Goal: Task Accomplishment & Management: Use online tool/utility

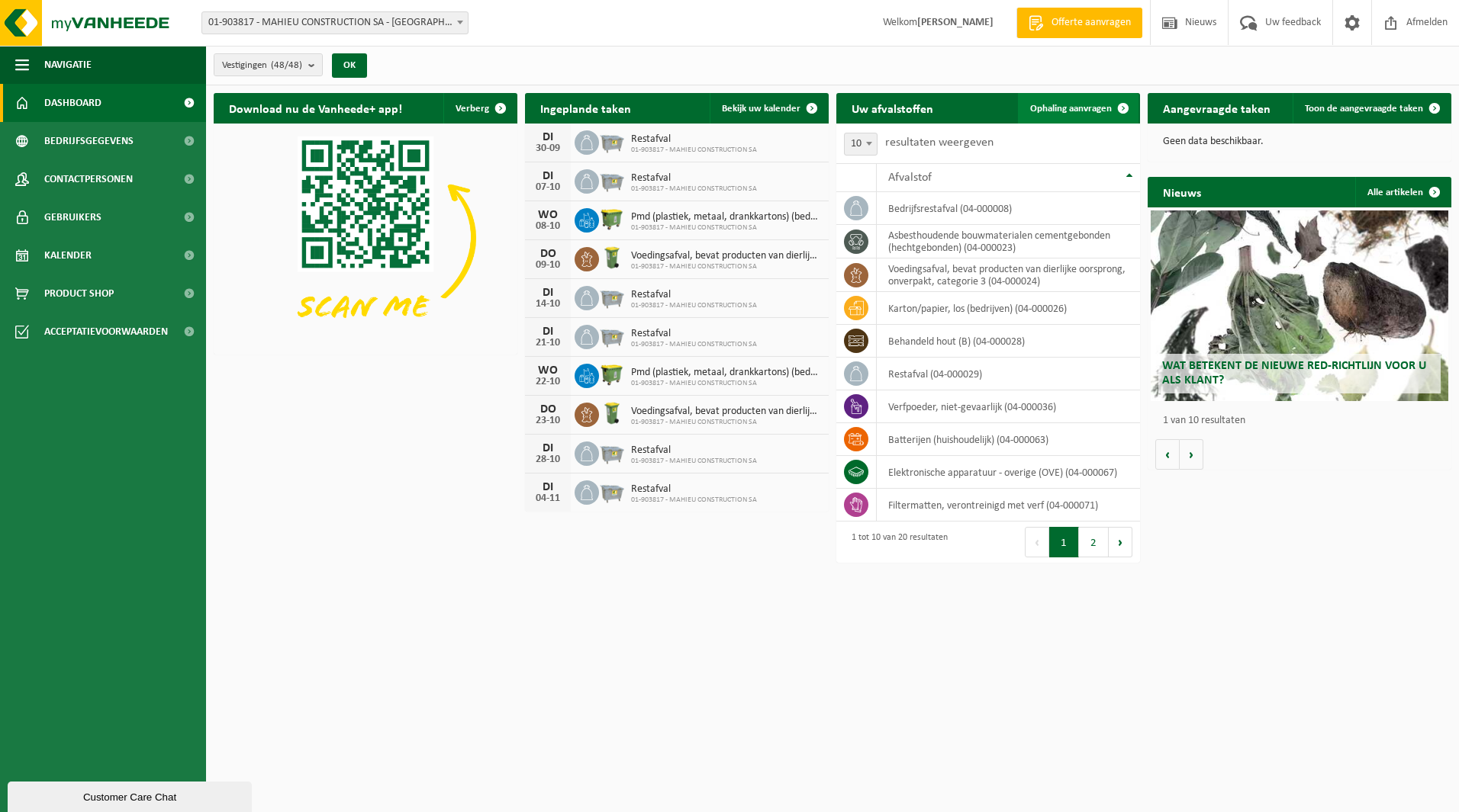
click at [1055, 104] on span "Ophaling aanvragen" at bounding box center [1070, 109] width 82 height 10
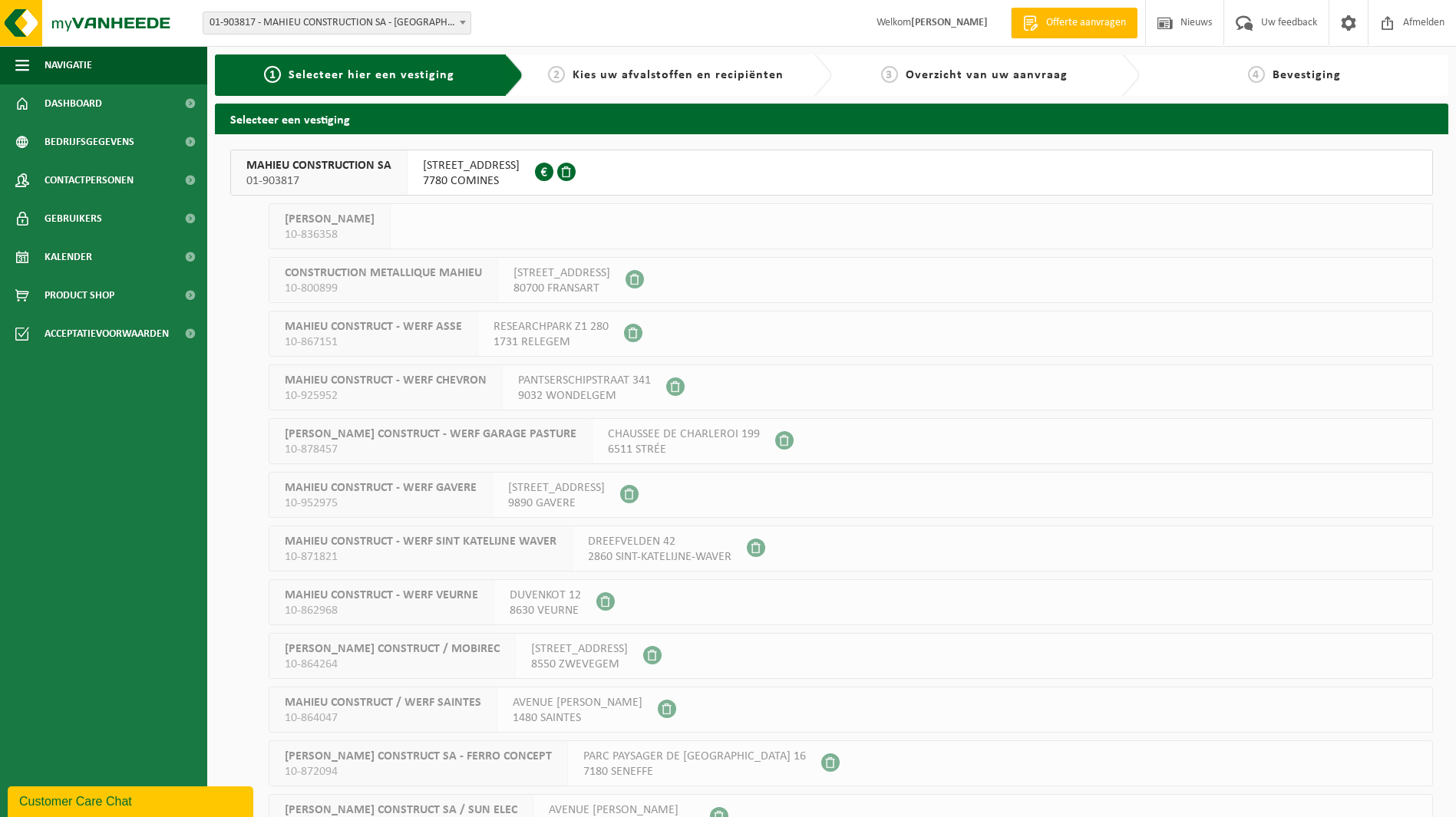
click at [463, 167] on span "[STREET_ADDRESS]" at bounding box center [471, 166] width 96 height 16
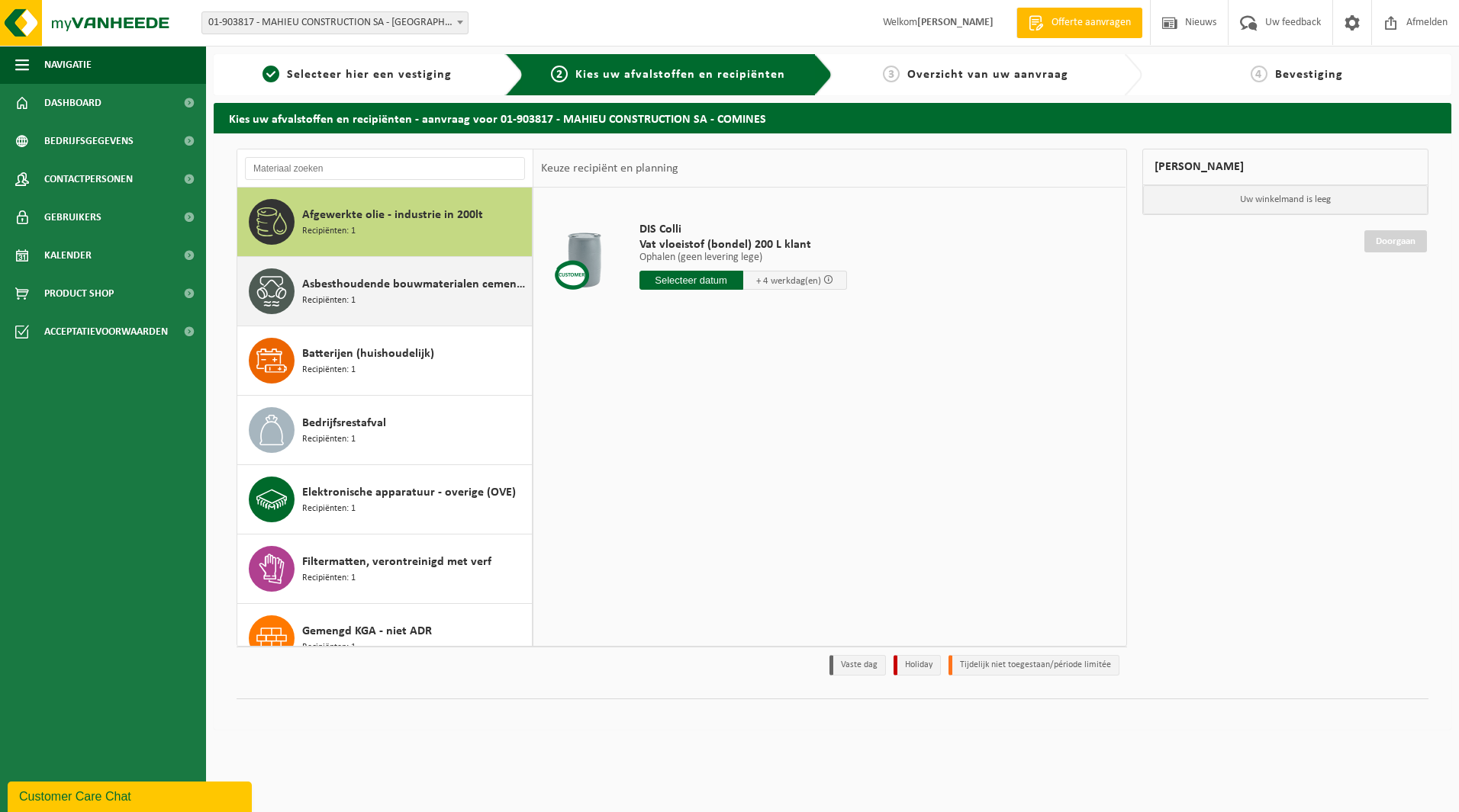
click at [398, 305] on div "Asbesthoudende bouwmaterialen cementgebonden (hechtgebonden) Recipiënten: 1" at bounding box center [414, 292] width 226 height 46
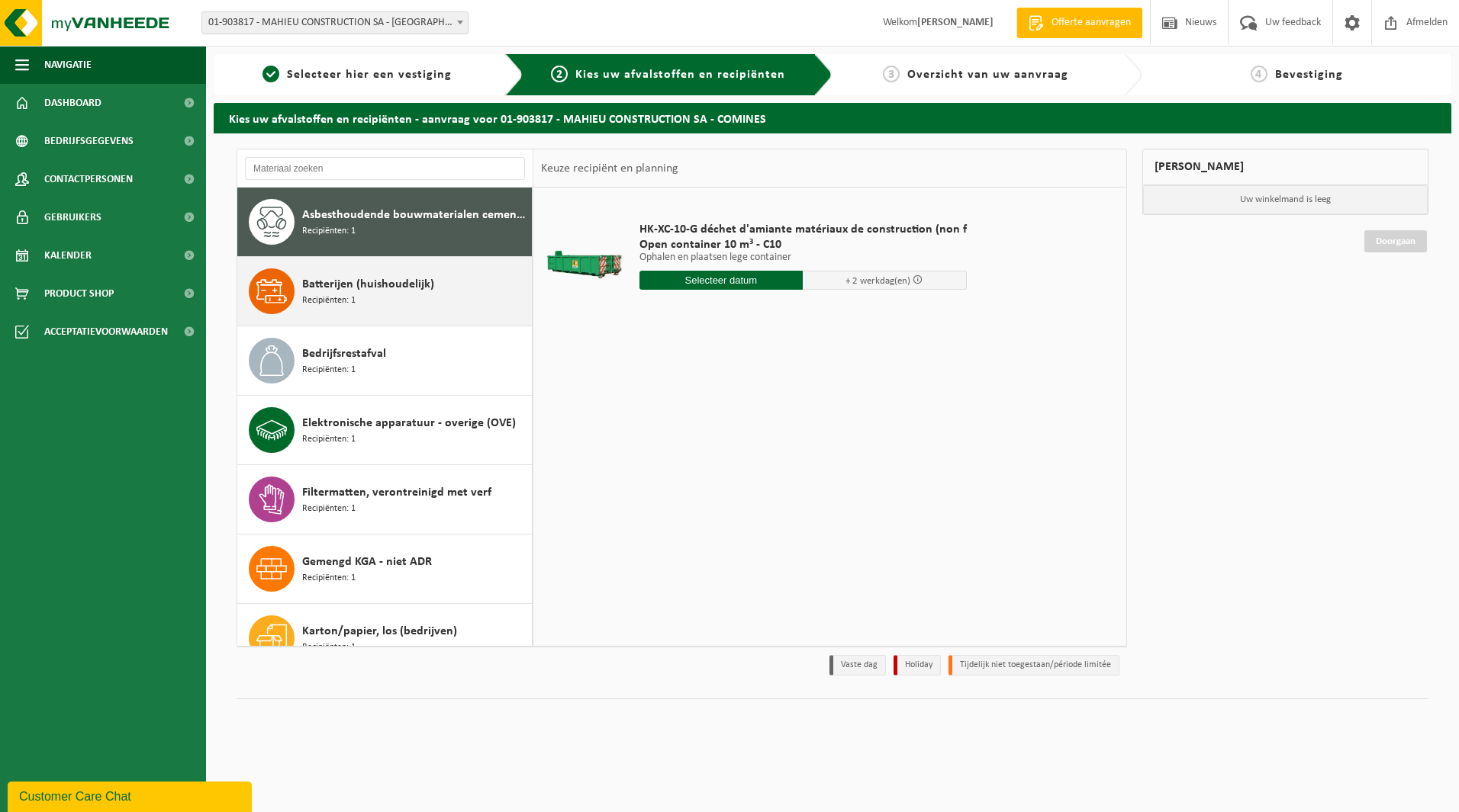
click at [392, 300] on div "Batterijen (huishoudelijk) Recipiënten: 1" at bounding box center [414, 292] width 226 height 46
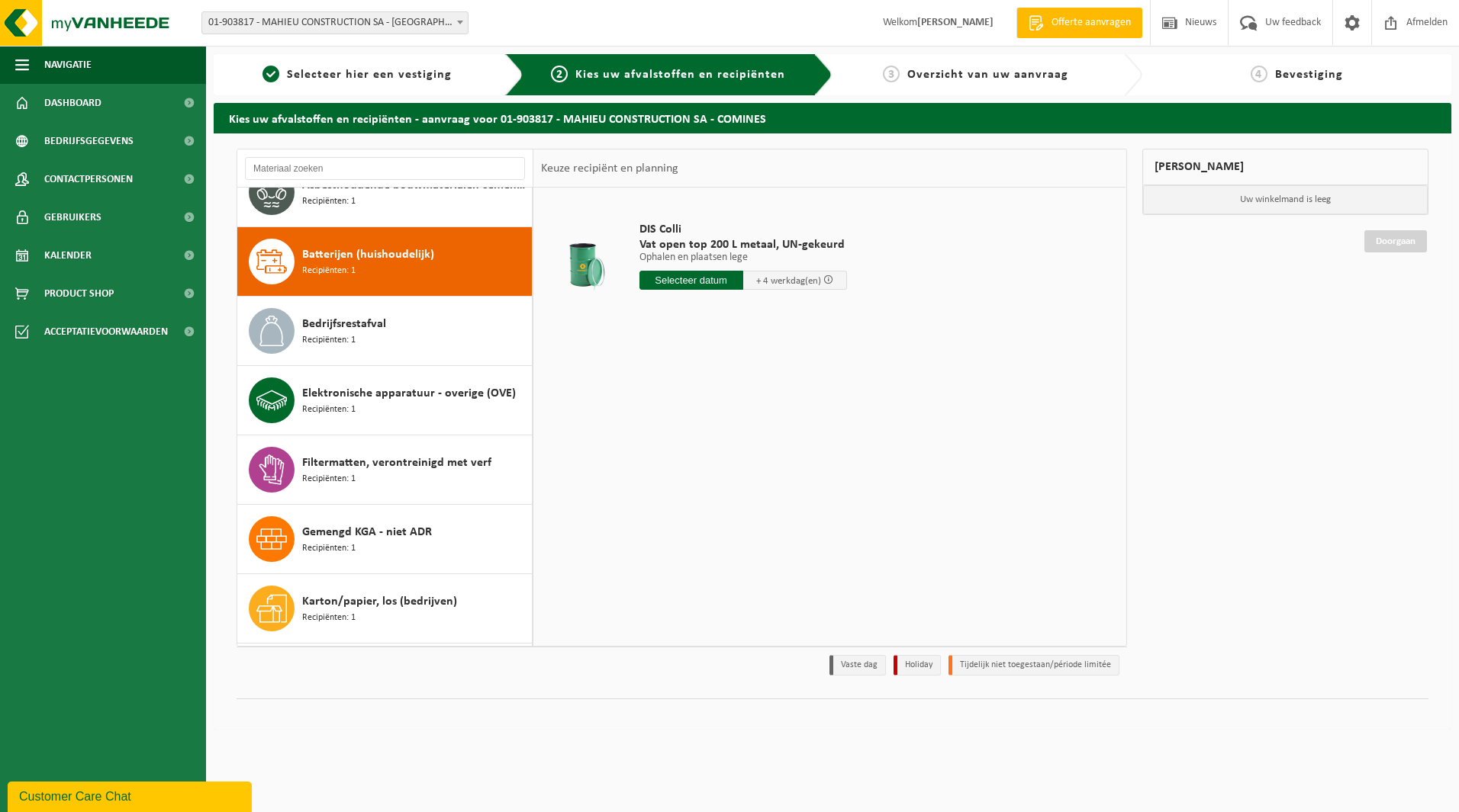
scroll to position [63, 0]
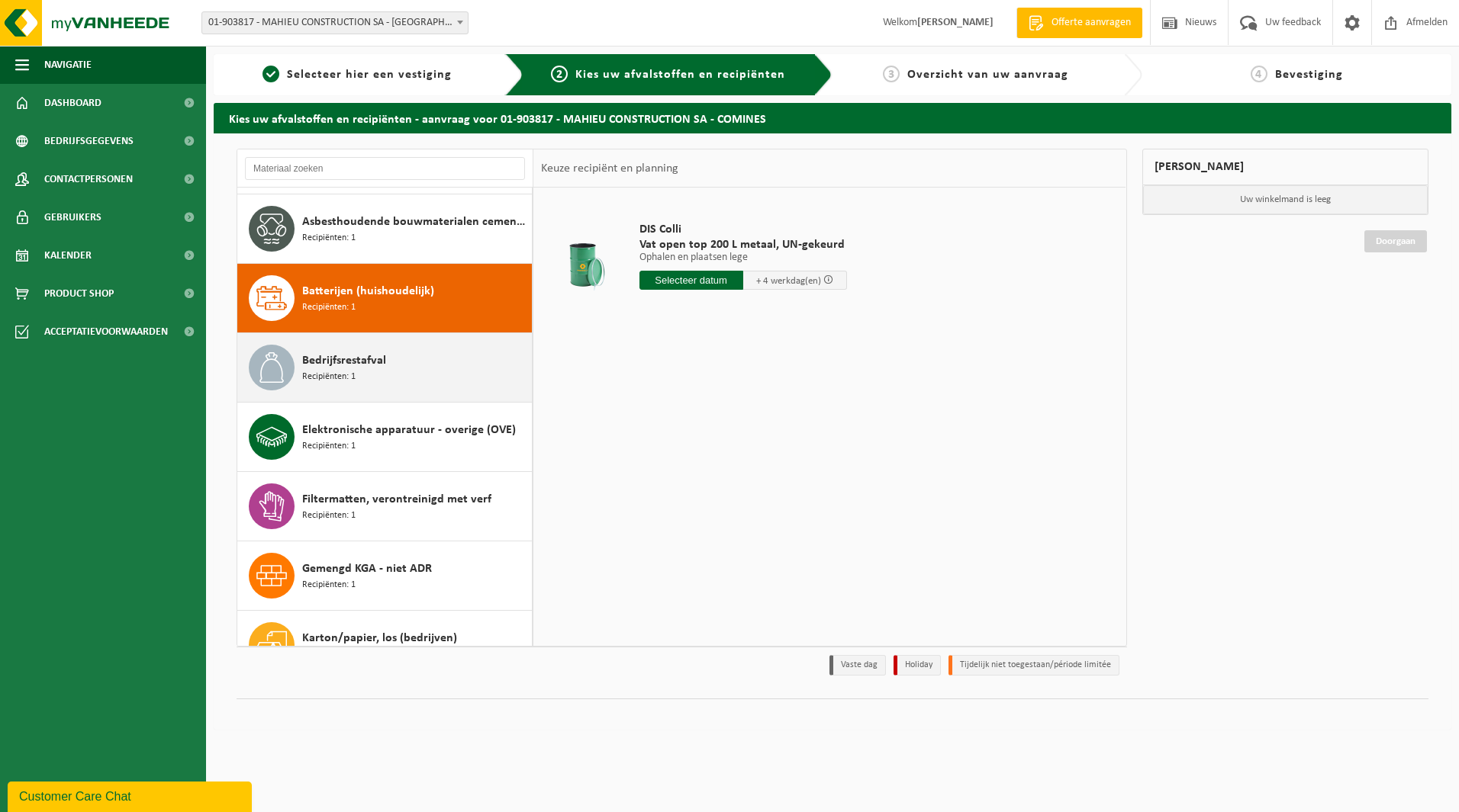
click at [353, 380] on span "Recipiënten: 1" at bounding box center [329, 377] width 53 height 15
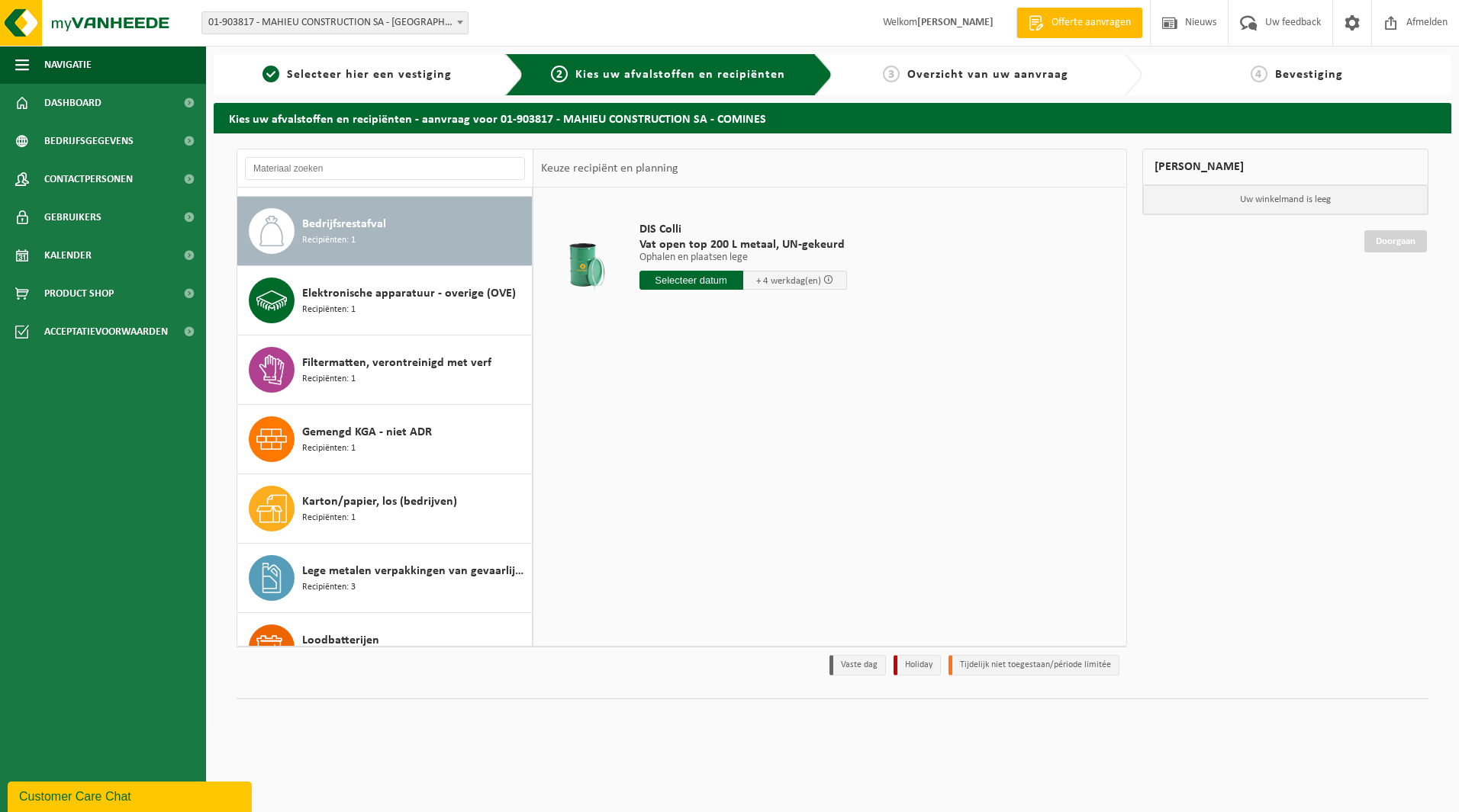
scroll to position [208, 0]
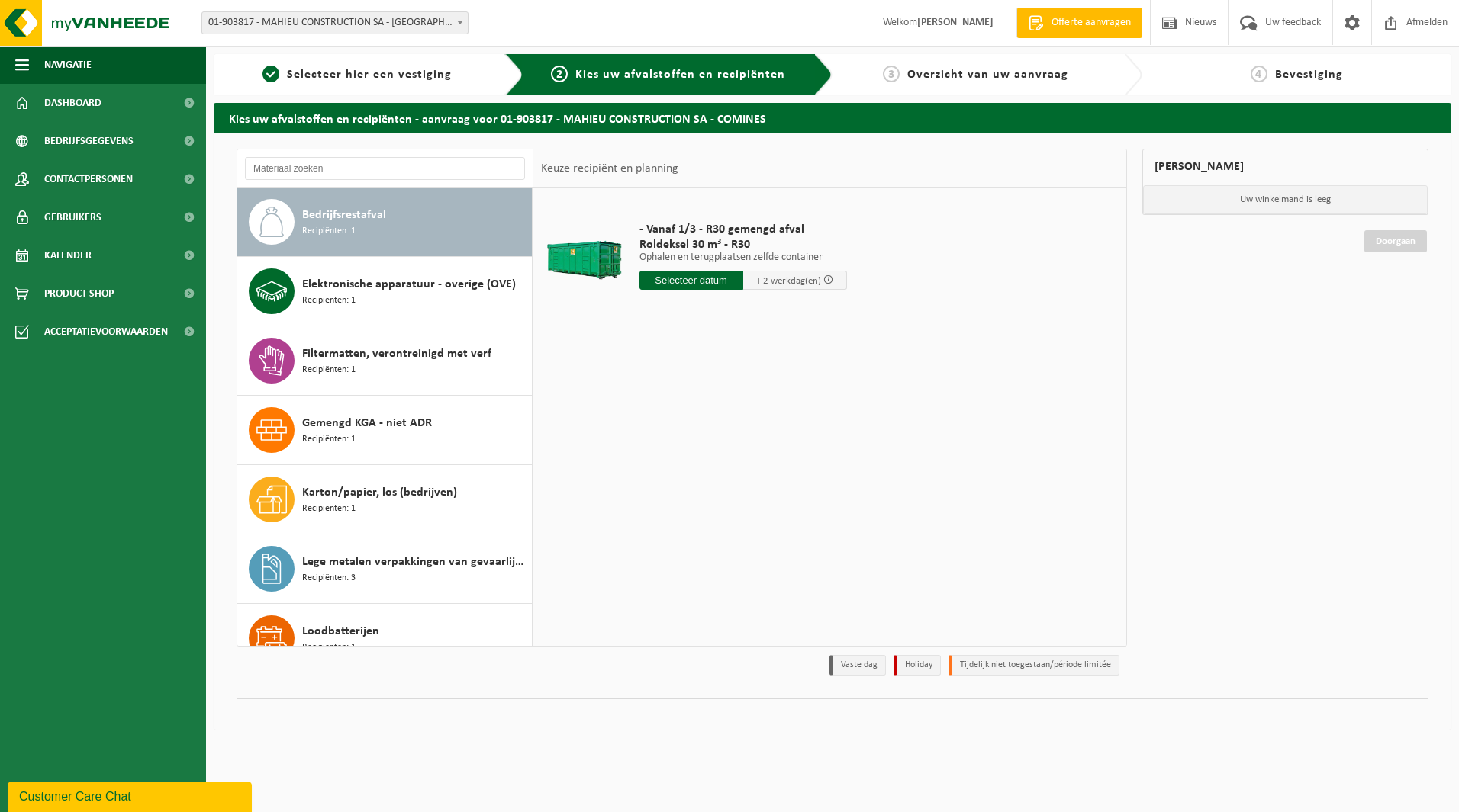
click at [687, 281] on input "text" at bounding box center [691, 280] width 104 height 19
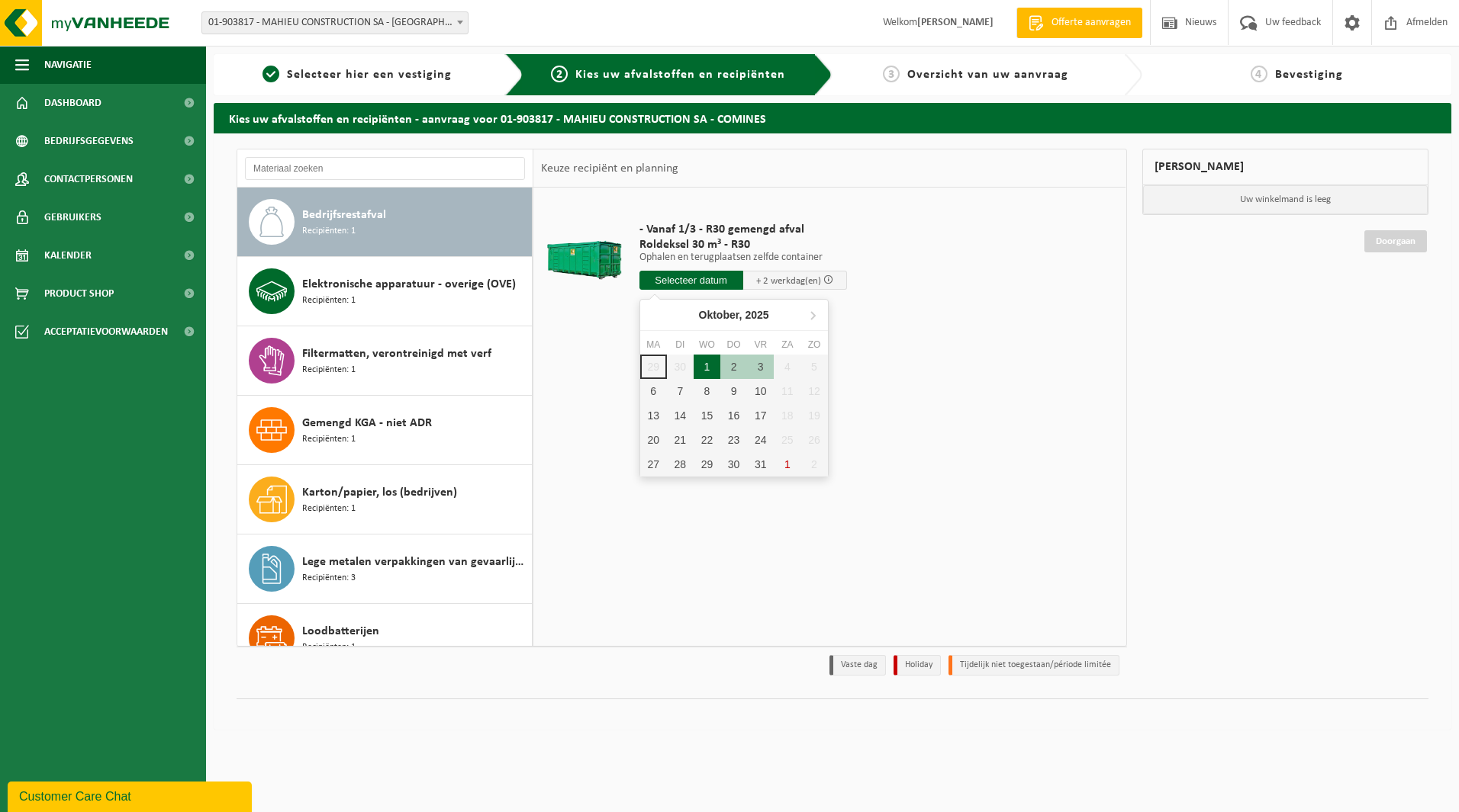
click at [706, 365] on div "1" at bounding box center [706, 366] width 27 height 25
type input "Van 2025-10-01"
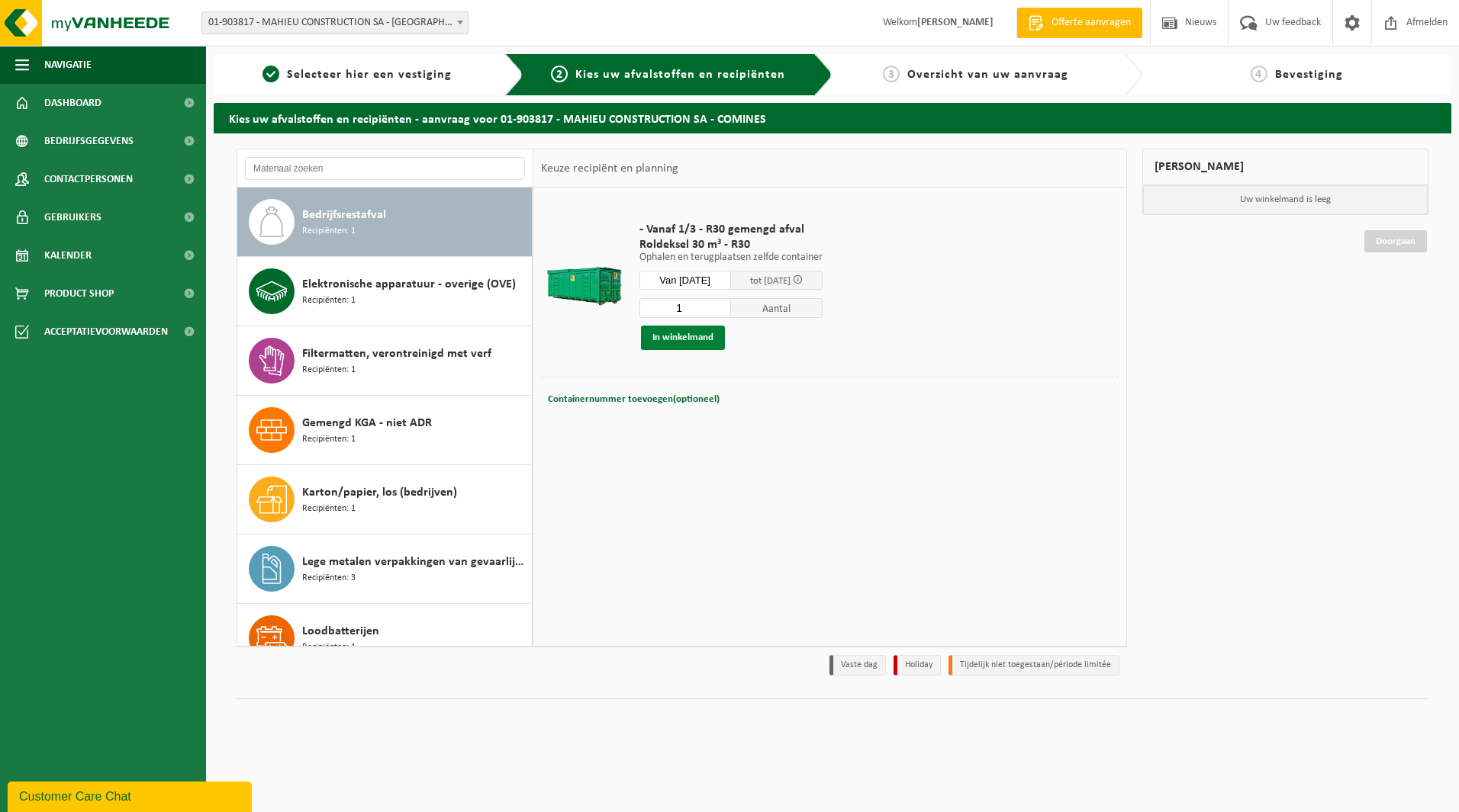
click at [696, 341] on button "In winkelmand" at bounding box center [683, 338] width 84 height 25
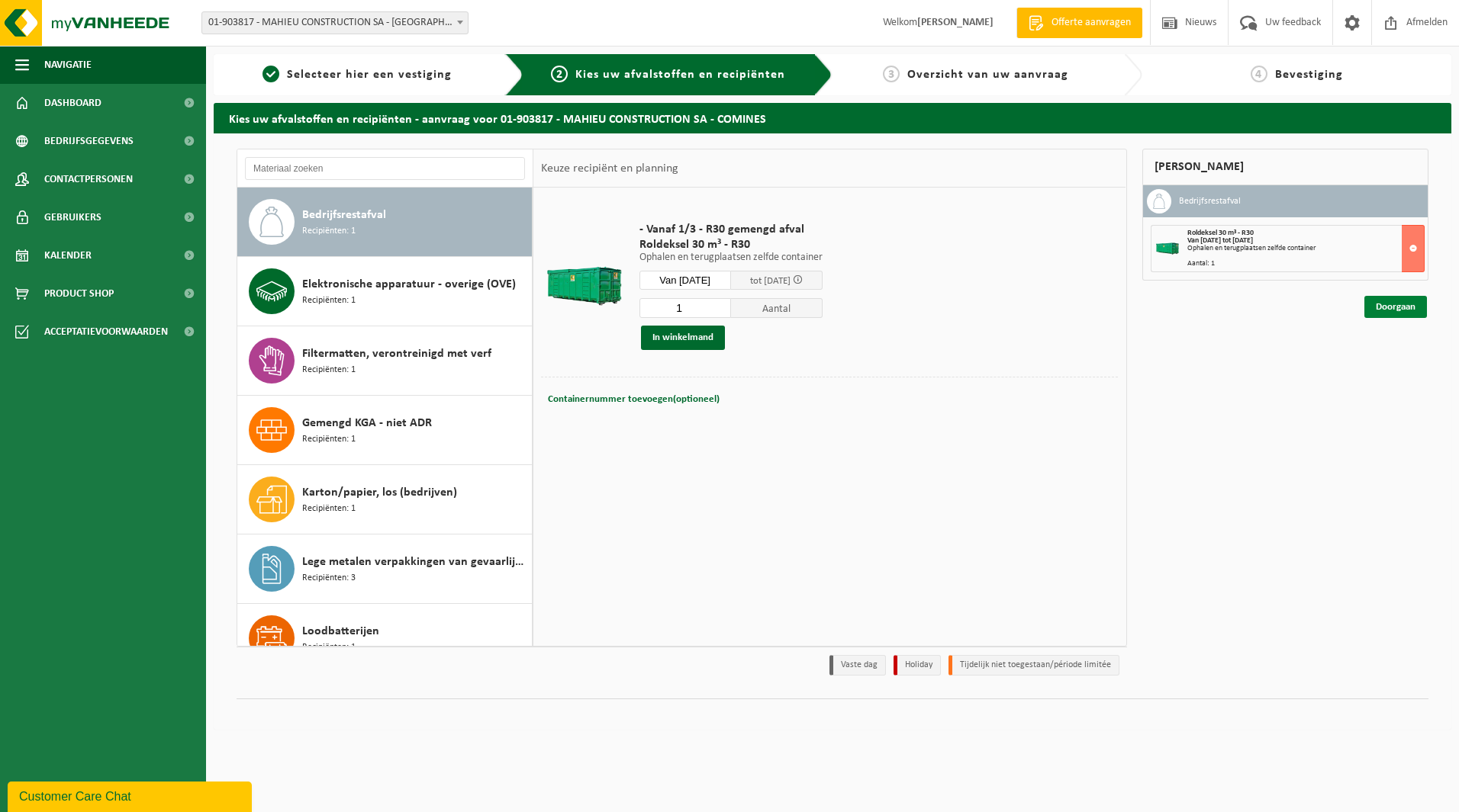
click at [1412, 305] on link "Doorgaan" at bounding box center [1395, 307] width 63 height 22
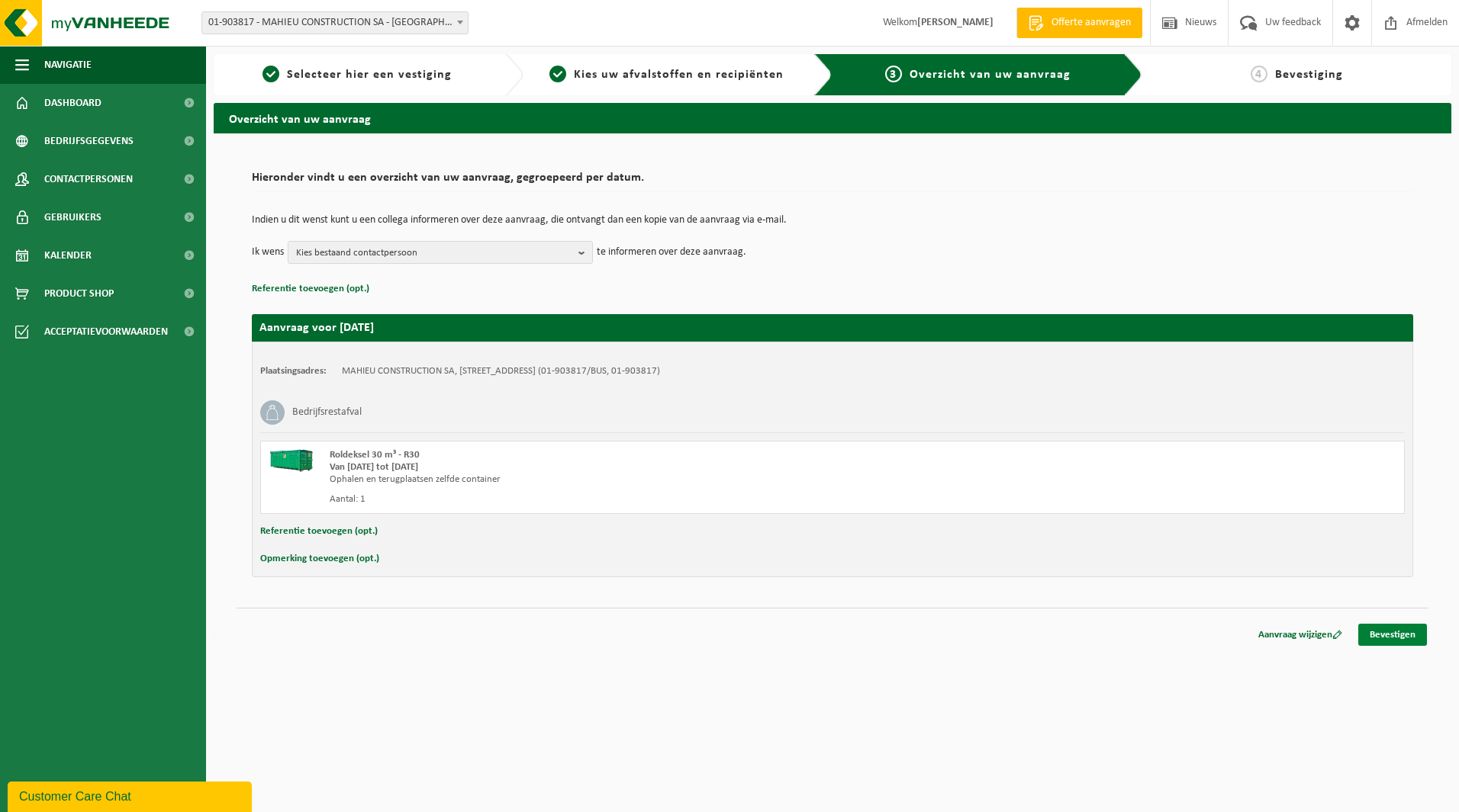
click at [1377, 634] on link "Bevestigen" at bounding box center [1393, 635] width 69 height 22
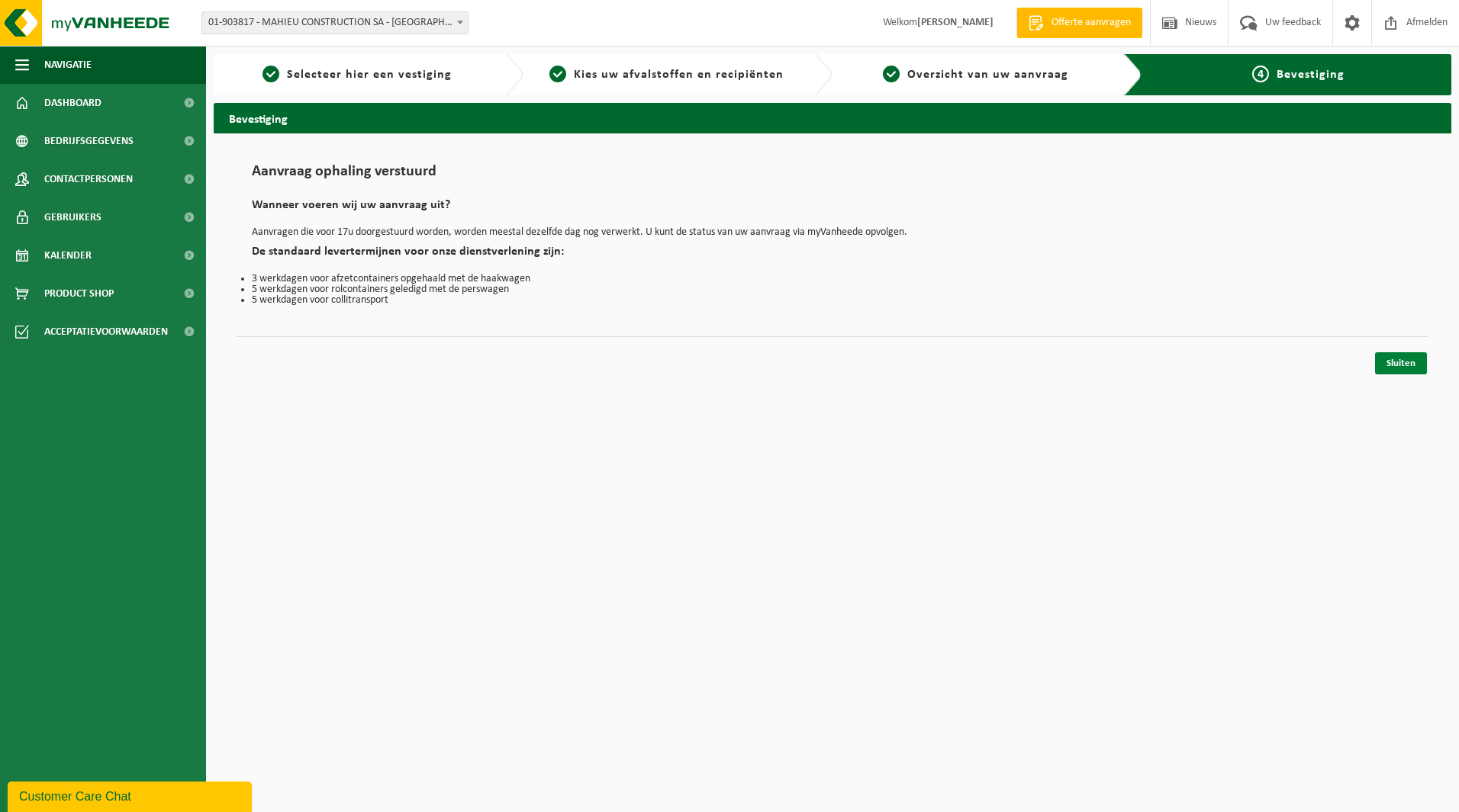
click at [1389, 363] on link "Sluiten" at bounding box center [1401, 364] width 52 height 22
